Goal: Information Seeking & Learning: Stay updated

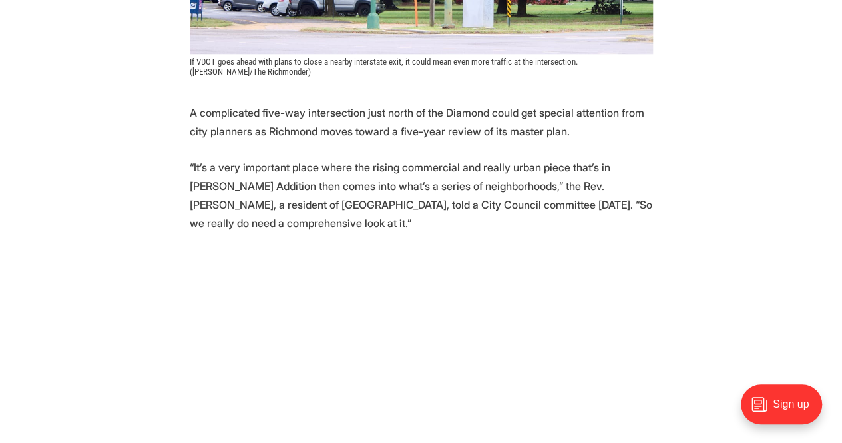
scroll to position [599, 0]
click at [508, 104] on p "A complicated five-way intersection just north of the Diamond could get special…" at bounding box center [422, 122] width 464 height 37
click at [501, 104] on p "A complicated five-way intersection just north of the Diamond could get special…" at bounding box center [422, 122] width 464 height 37
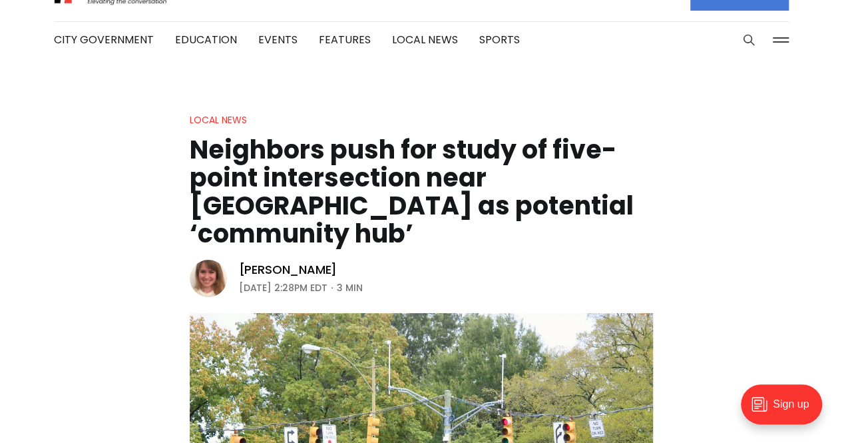
scroll to position [0, 0]
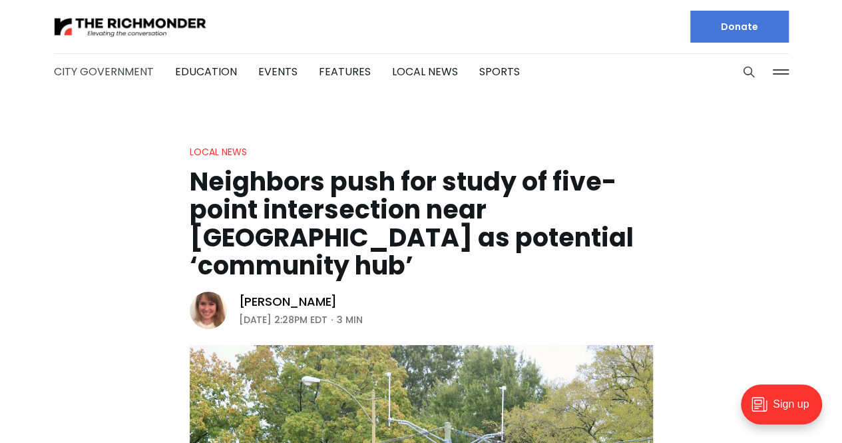
click at [124, 75] on link "City Government" at bounding box center [104, 71] width 100 height 15
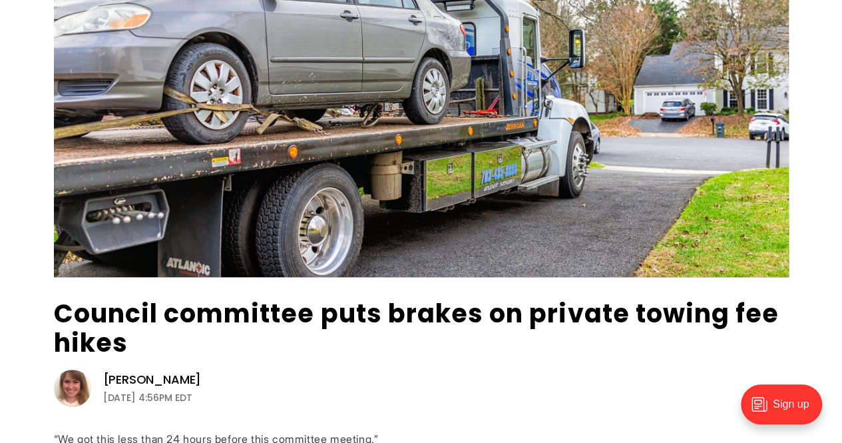
scroll to position [200, 0]
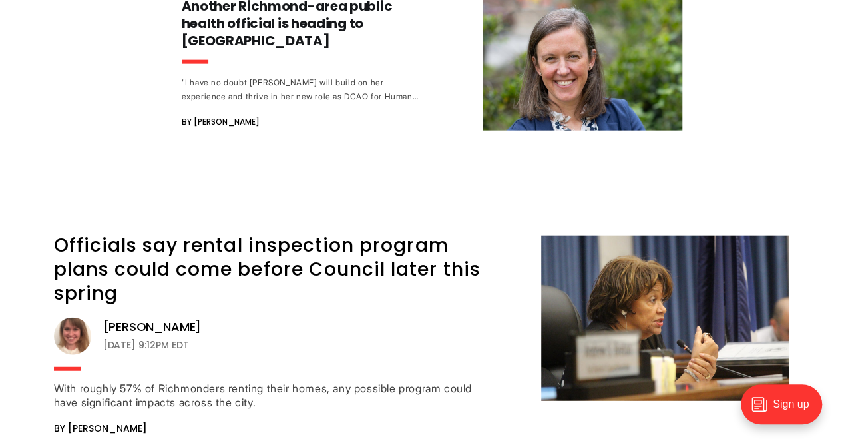
scroll to position [28195, 0]
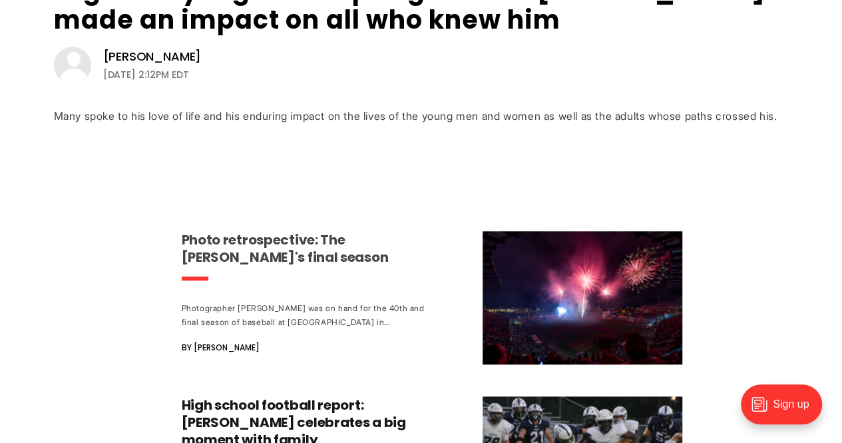
scroll to position [666, 0]
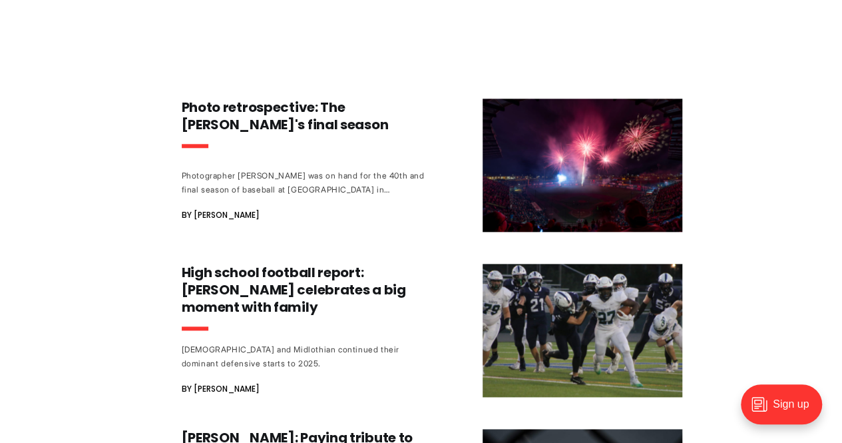
click at [767, 226] on div "Legendary Highland Springs coach [PERSON_NAME] made an impact on all who knew h…" at bounding box center [421, 280] width 842 height 1588
click at [756, 214] on div "Legendary Highland Springs coach [PERSON_NAME] made an impact on all who knew h…" at bounding box center [421, 280] width 842 height 1588
click at [753, 212] on div "Legendary Highland Springs coach [PERSON_NAME] made an impact on all who knew h…" at bounding box center [421, 280] width 842 height 1588
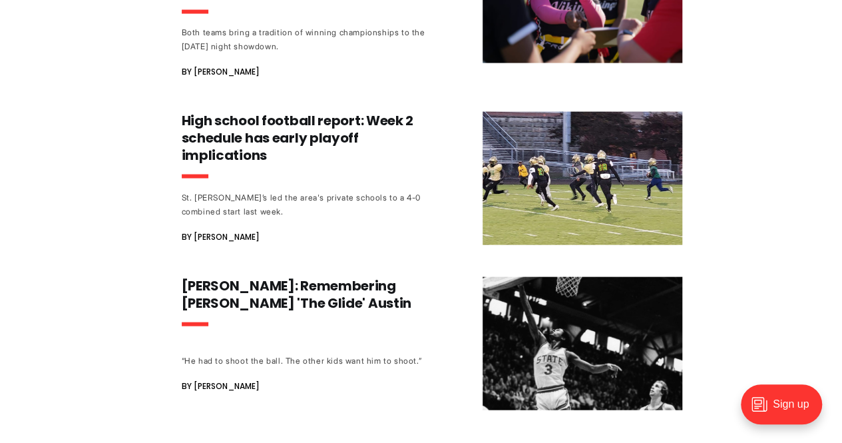
scroll to position [1332, 0]
